Goal: Information Seeking & Learning: Learn about a topic

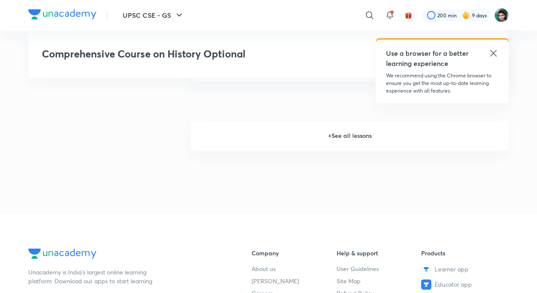
scroll to position [1113, 0]
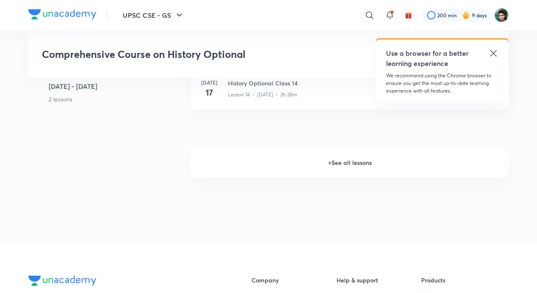
click at [359, 160] on h6 "+ See all lessons" at bounding box center [350, 163] width 318 height 30
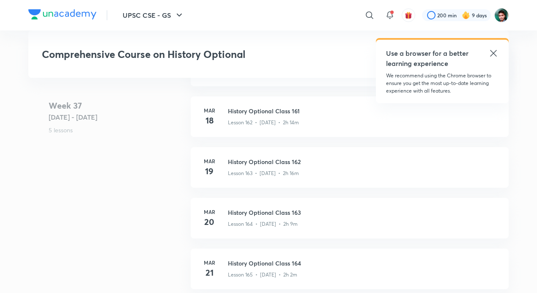
scroll to position [10197, 0]
click at [276, 268] on div "Lesson 165 • [DATE] • 2h 2m" at bounding box center [363, 272] width 271 height 11
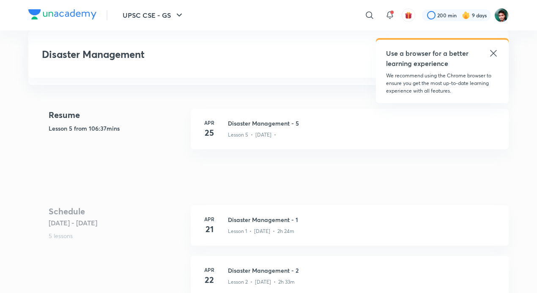
scroll to position [213, 0]
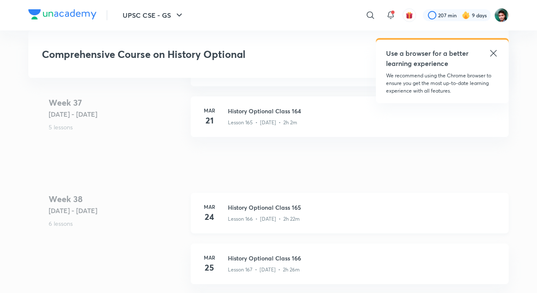
scroll to position [10348, 0]
click at [308, 111] on h3 "History Optional Class 164" at bounding box center [363, 111] width 271 height 9
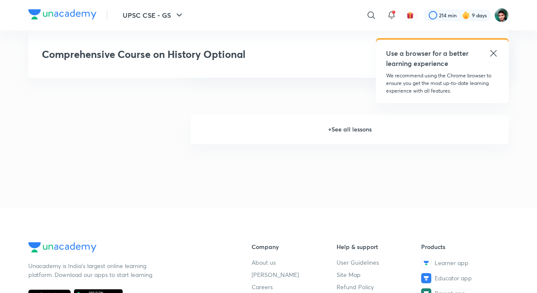
scroll to position [1146, 0]
click at [348, 132] on h6 "+ See all lessons" at bounding box center [350, 130] width 318 height 30
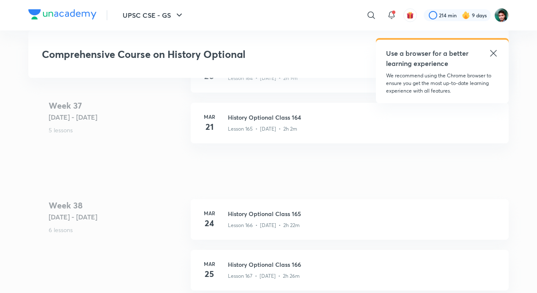
scroll to position [10321, 0]
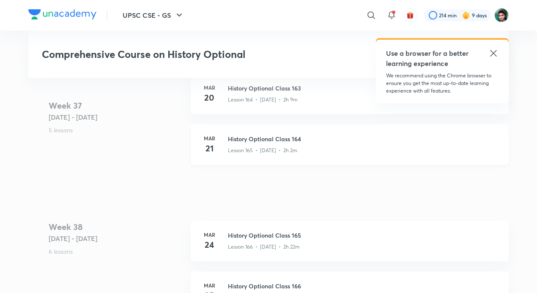
click at [294, 132] on div "[DATE] History Optional Class 164 Lesson 165 • [DATE] • 2h 2m" at bounding box center [350, 144] width 318 height 41
